Goal: Transaction & Acquisition: Purchase product/service

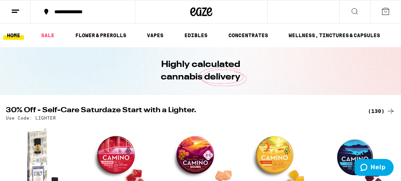
click at [384, 109] on div "(130)" at bounding box center [381, 110] width 27 height 9
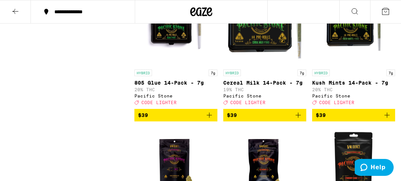
scroll to position [4995, 0]
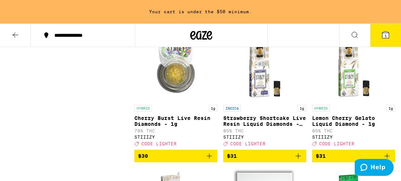
scroll to position [3729, 0]
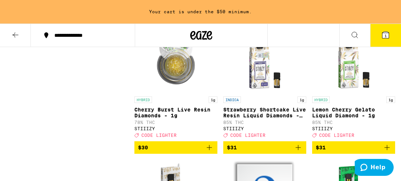
click at [388, 35] on icon at bounding box center [385, 35] width 7 height 7
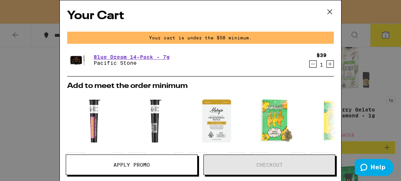
click at [311, 64] on icon "Decrement" at bounding box center [312, 63] width 7 height 9
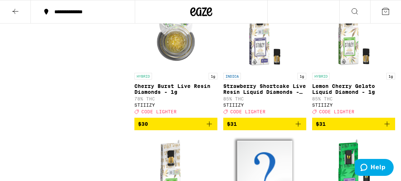
scroll to position [3705, 0]
